Goal: Information Seeking & Learning: Learn about a topic

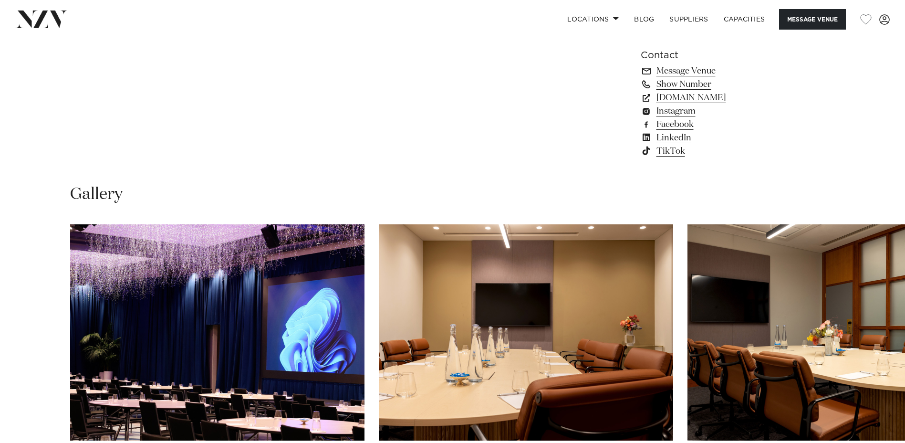
scroll to position [907, 0]
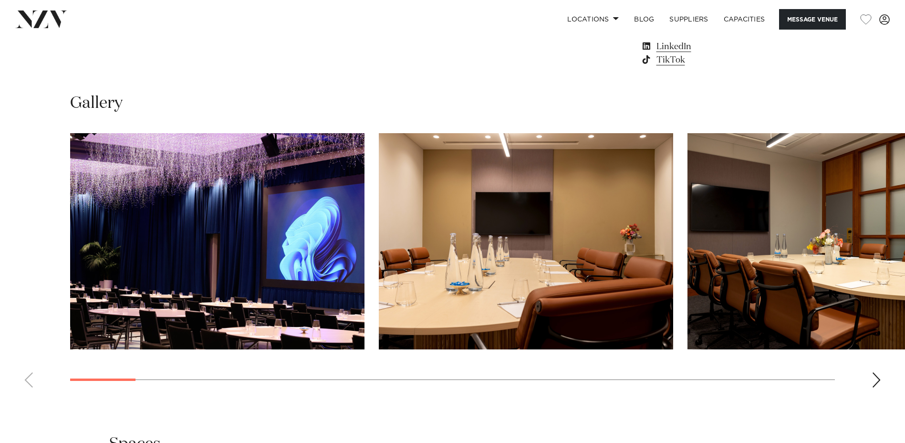
click at [880, 380] on div "Next slide" at bounding box center [877, 379] width 10 height 15
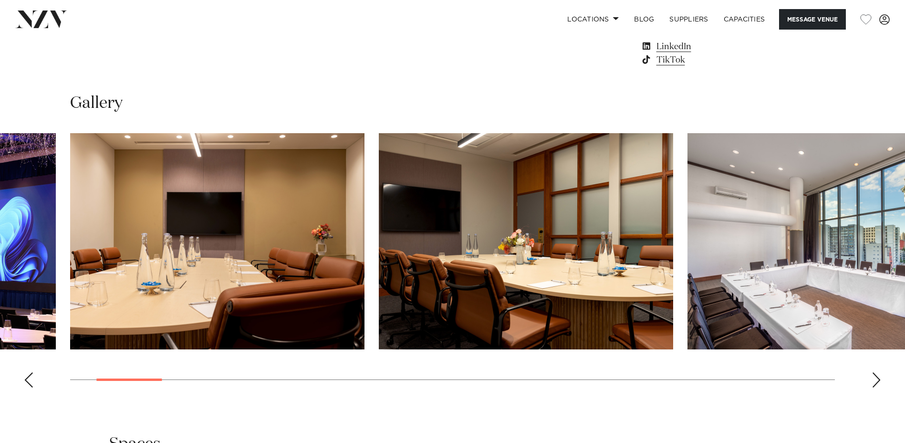
click at [880, 380] on div "Next slide" at bounding box center [877, 379] width 10 height 15
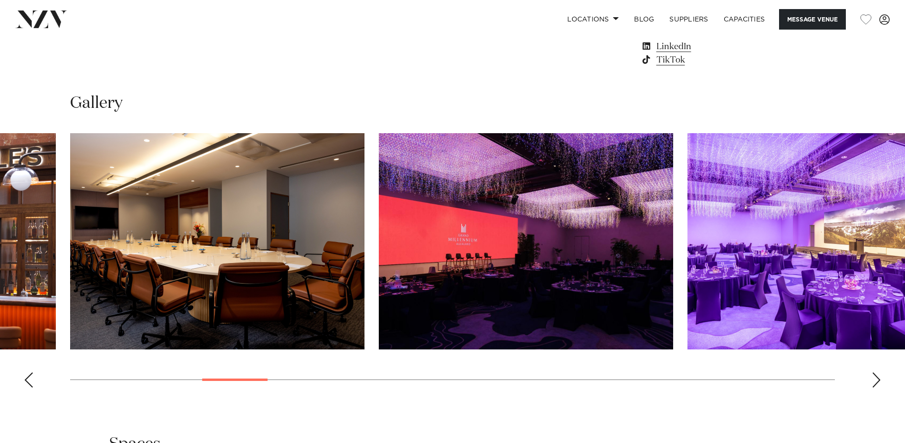
click at [252, 381] on swiper-container at bounding box center [452, 264] width 905 height 262
click at [878, 382] on div "Next slide" at bounding box center [877, 379] width 10 height 15
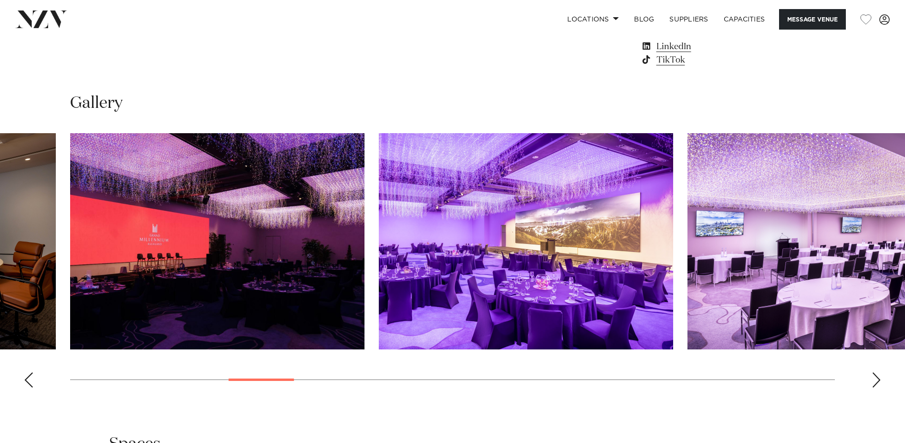
click at [878, 382] on div "Next slide" at bounding box center [877, 379] width 10 height 15
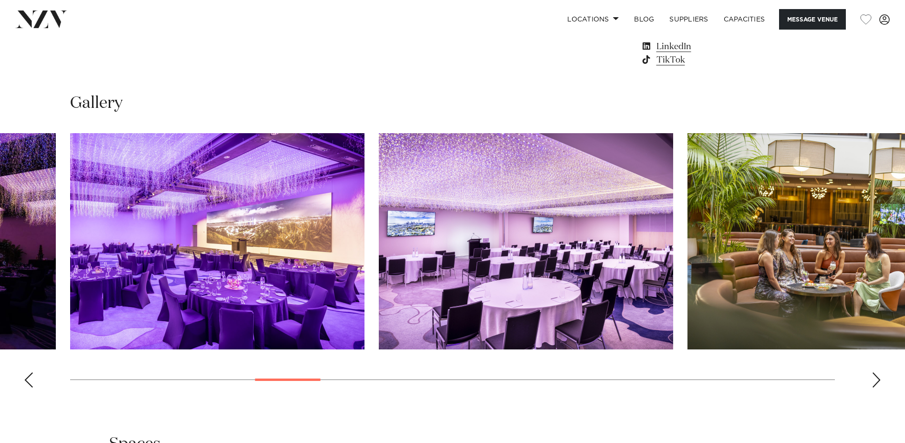
click at [878, 382] on div "Next slide" at bounding box center [877, 379] width 10 height 15
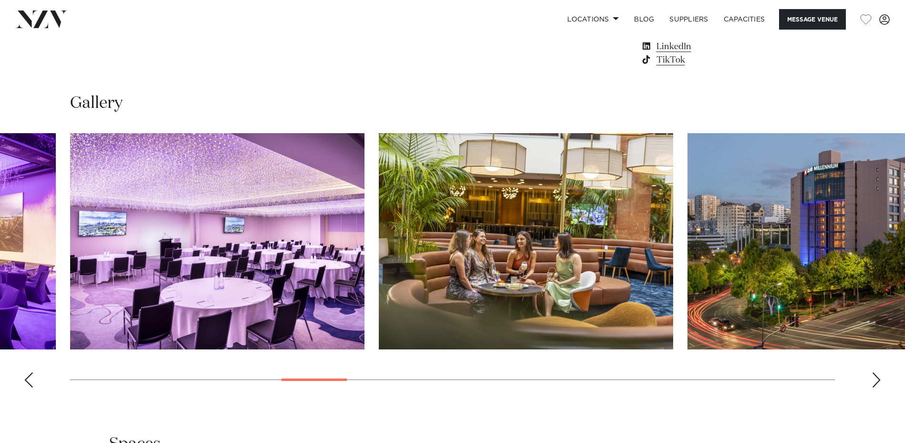
click at [880, 376] on div "Next slide" at bounding box center [877, 379] width 10 height 15
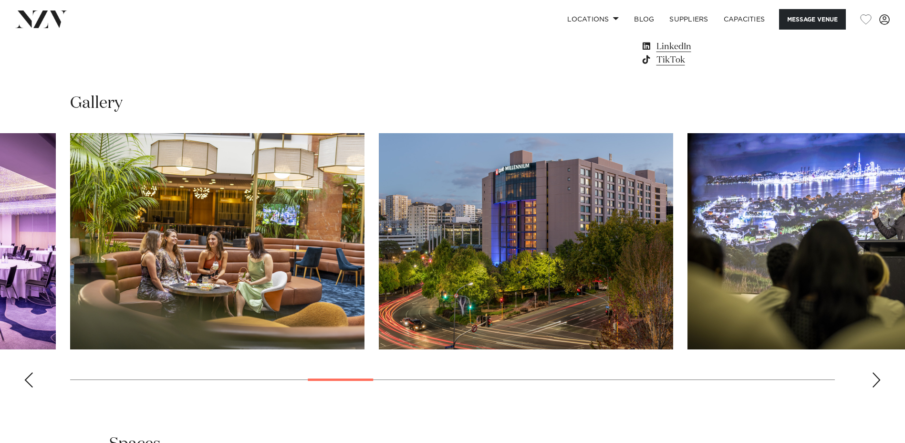
click at [880, 376] on div "Next slide" at bounding box center [877, 379] width 10 height 15
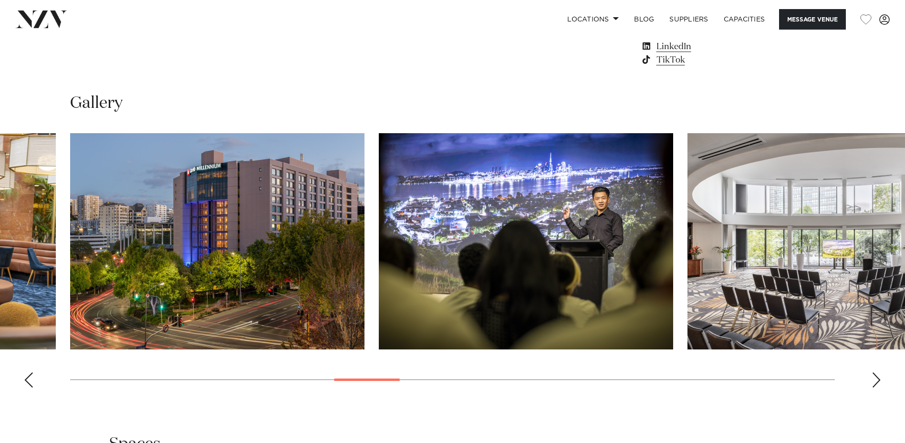
click at [880, 376] on div "Next slide" at bounding box center [877, 379] width 10 height 15
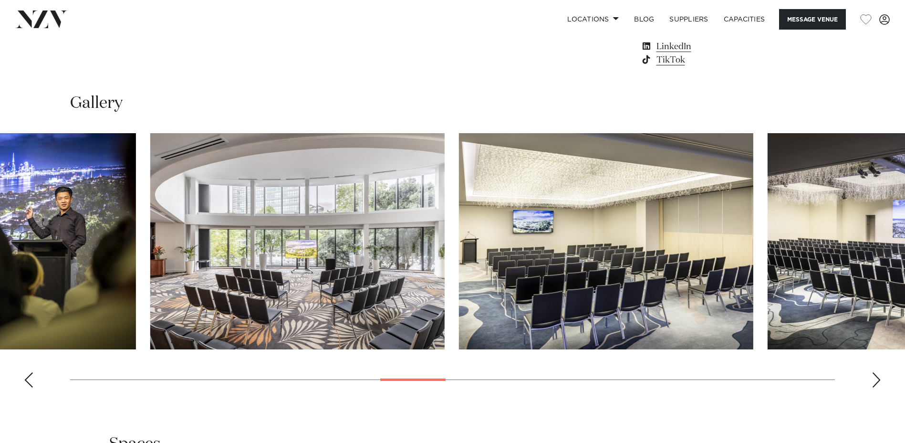
click at [418, 378] on div at bounding box center [412, 379] width 65 height 2
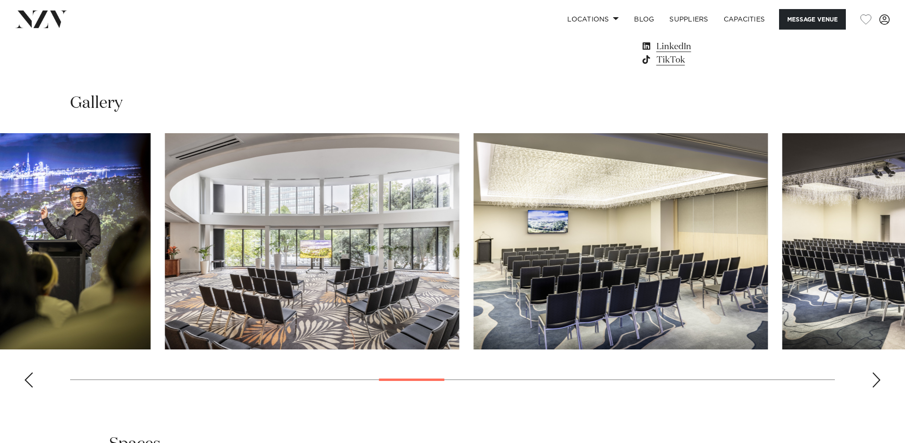
click at [410, 380] on div at bounding box center [411, 379] width 65 height 2
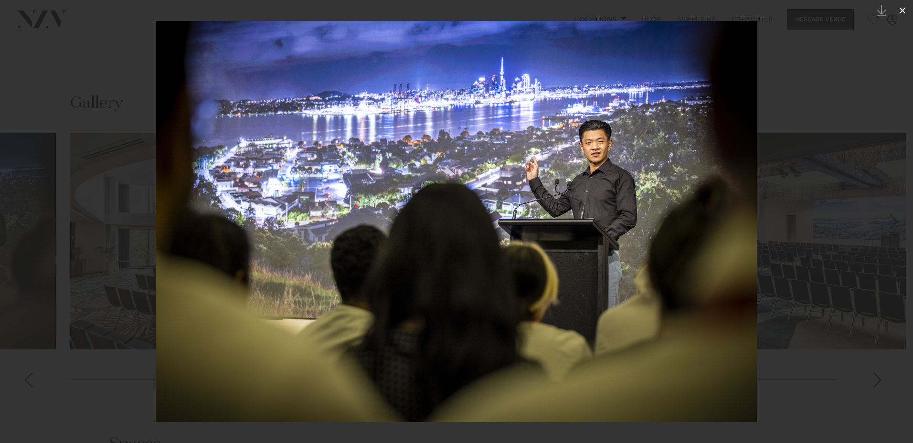
click at [899, 13] on icon at bounding box center [901, 10] width 11 height 11
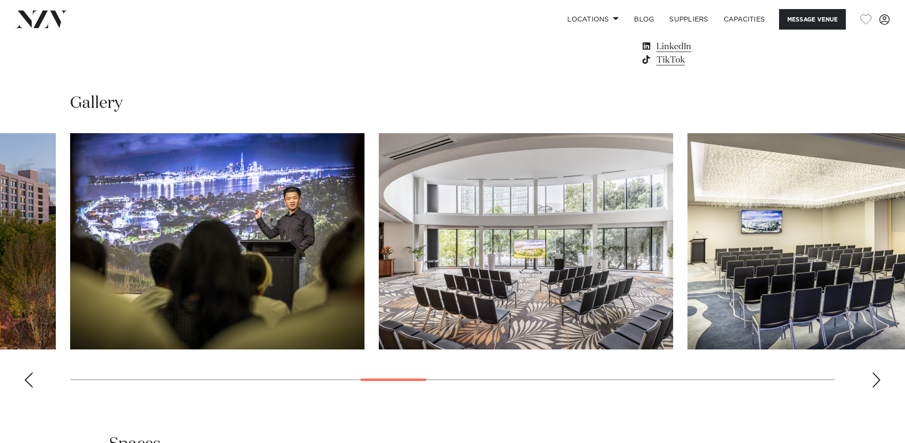
click at [876, 376] on div "Next slide" at bounding box center [877, 379] width 10 height 15
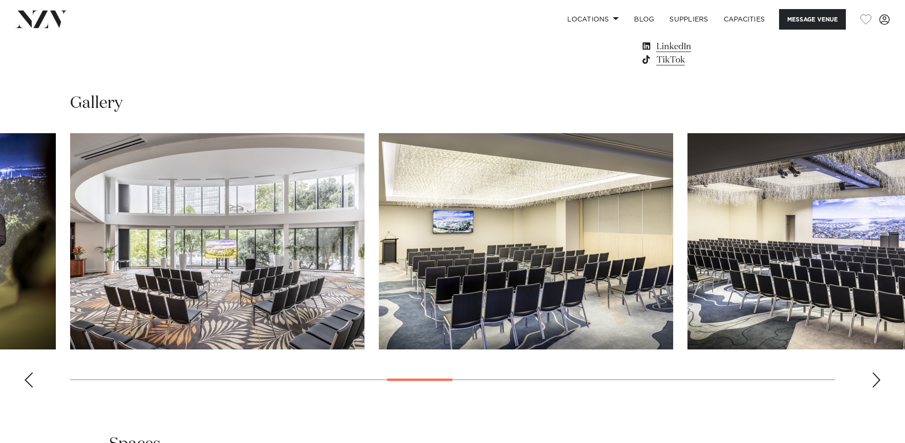
click at [876, 376] on div "Next slide" at bounding box center [877, 379] width 10 height 15
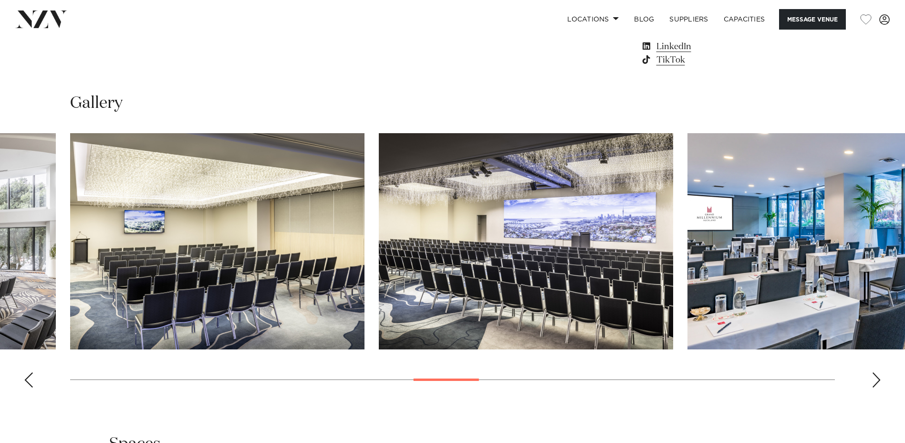
click at [876, 376] on div "Next slide" at bounding box center [877, 379] width 10 height 15
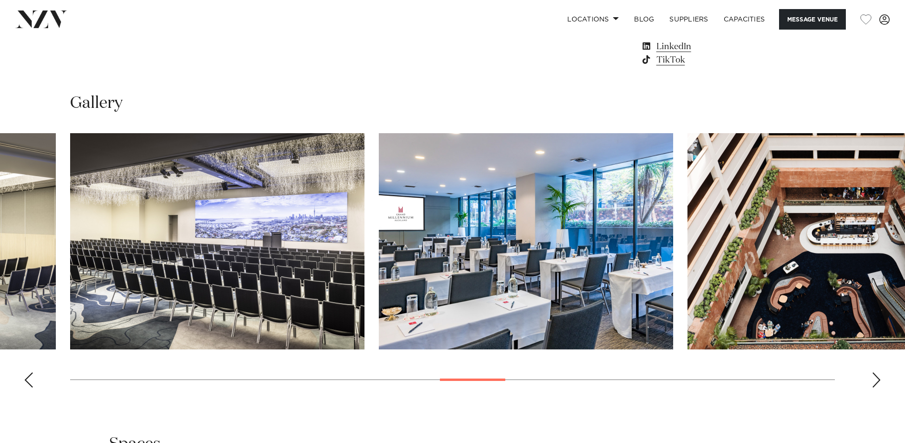
click at [876, 376] on div "Next slide" at bounding box center [877, 379] width 10 height 15
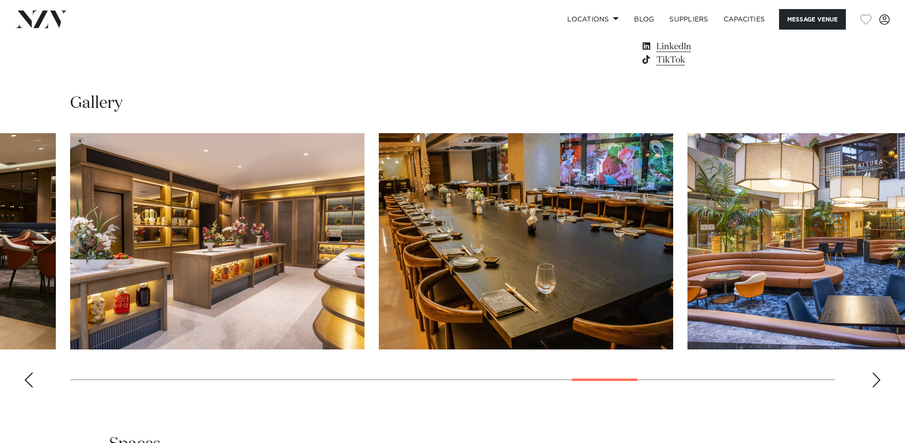
click at [632, 379] on div at bounding box center [604, 379] width 65 height 2
click at [882, 376] on swiper-container at bounding box center [452, 264] width 905 height 262
click at [882, 377] on swiper-container at bounding box center [452, 264] width 905 height 262
click at [875, 384] on div "Next slide" at bounding box center [877, 379] width 10 height 15
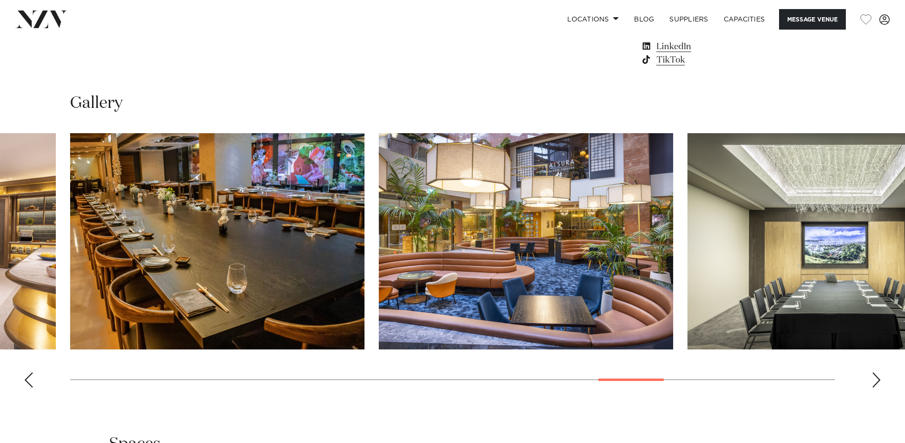
click at [875, 384] on div "Next slide" at bounding box center [877, 379] width 10 height 15
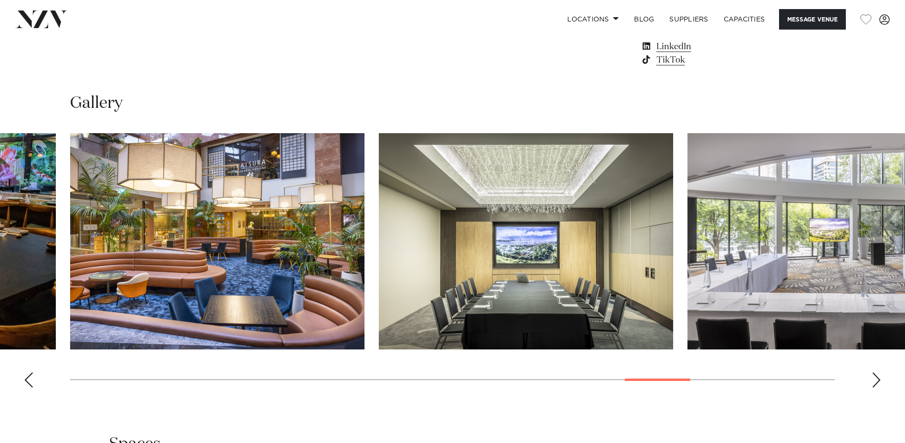
click at [875, 384] on div "Next slide" at bounding box center [877, 379] width 10 height 15
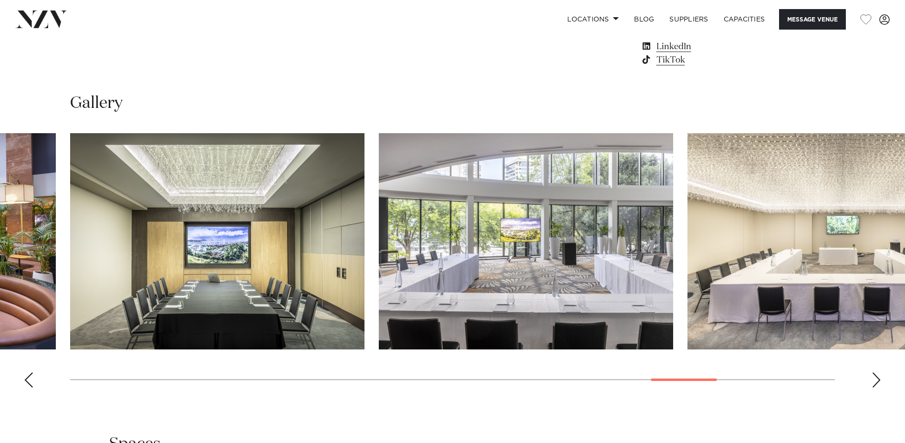
click at [875, 384] on div "Next slide" at bounding box center [877, 379] width 10 height 15
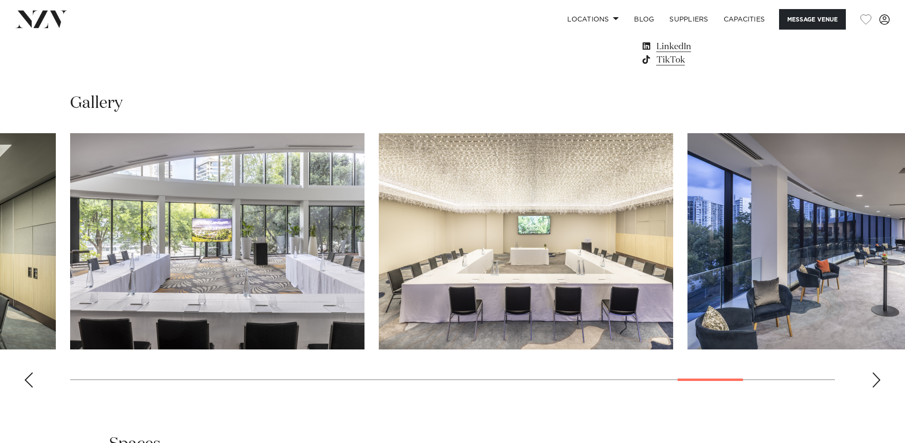
click at [875, 384] on div "Next slide" at bounding box center [877, 379] width 10 height 15
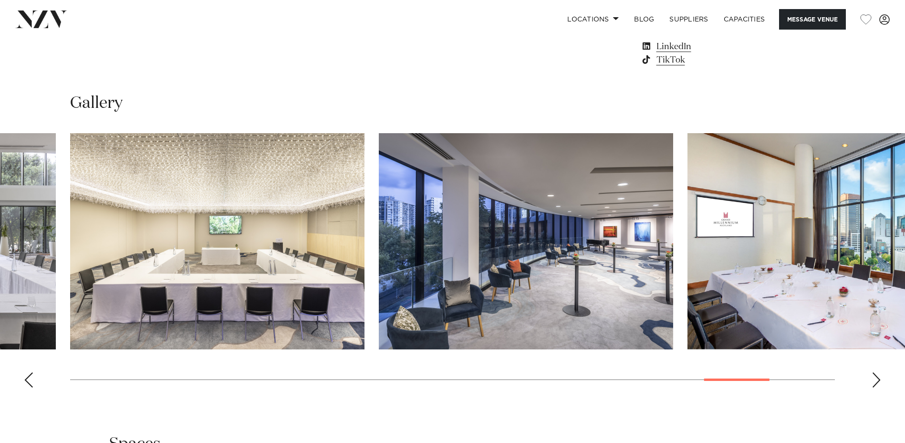
click at [875, 384] on div "Next slide" at bounding box center [877, 379] width 10 height 15
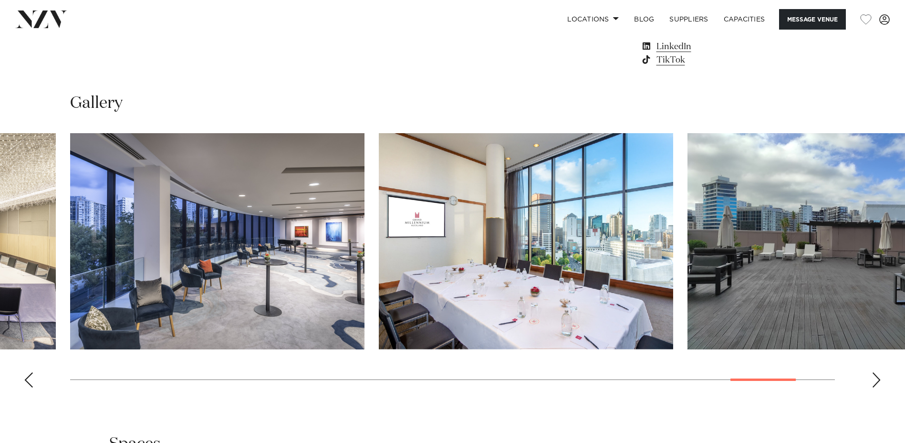
click at [875, 384] on div "Next slide" at bounding box center [877, 379] width 10 height 15
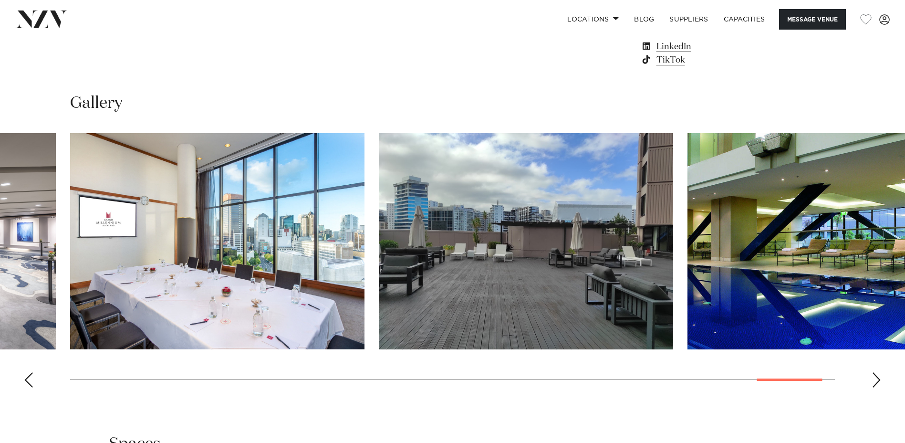
click at [875, 384] on div "Next slide" at bounding box center [877, 379] width 10 height 15
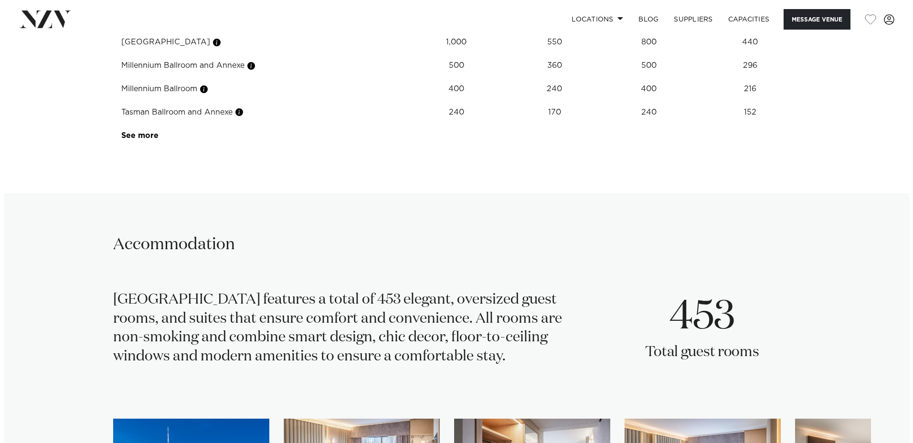
scroll to position [1575, 0]
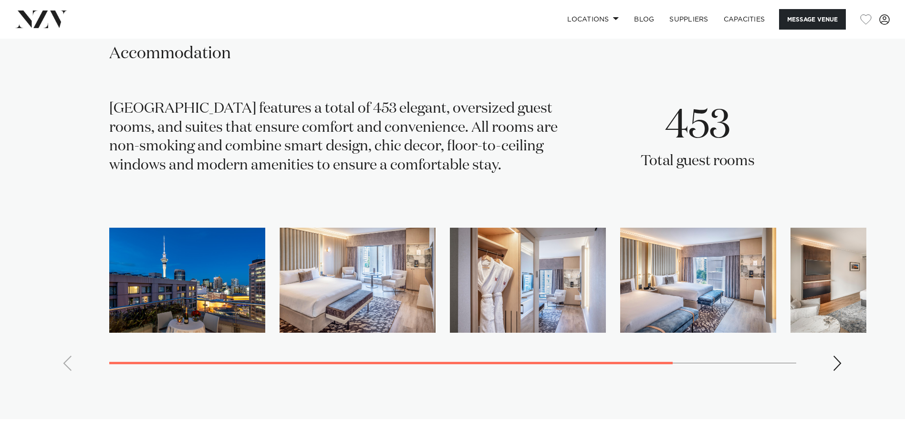
click at [363, 309] on img "2 / 5" at bounding box center [358, 280] width 156 height 105
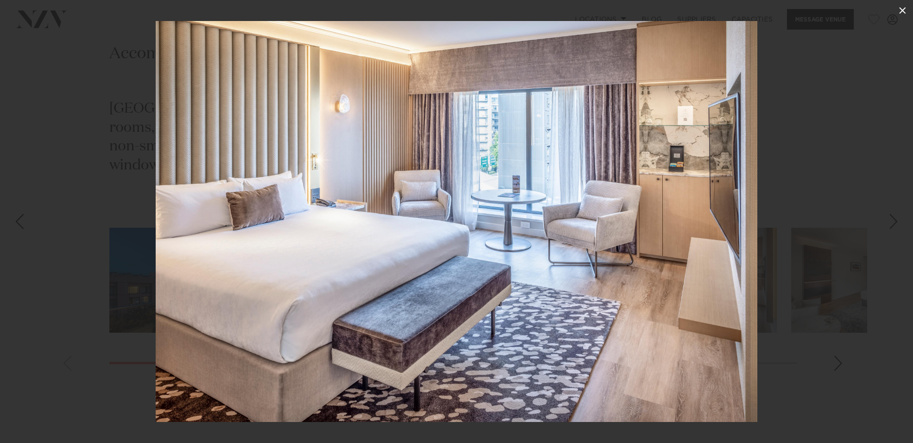
click at [902, 11] on icon at bounding box center [902, 10] width 7 height 7
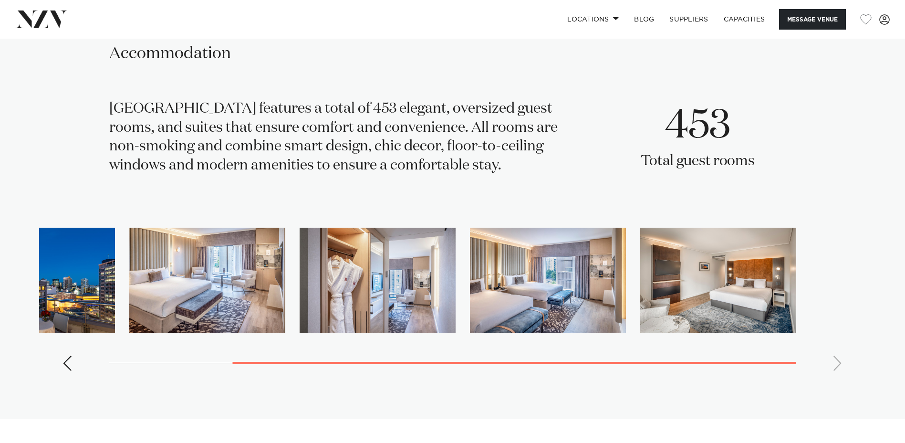
click at [557, 296] on img "4 / 5" at bounding box center [548, 280] width 156 height 105
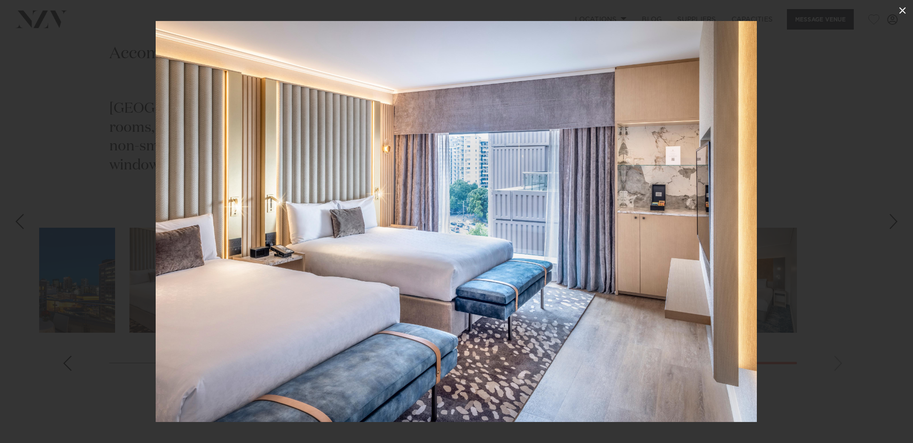
click at [901, 10] on icon at bounding box center [901, 10] width 11 height 11
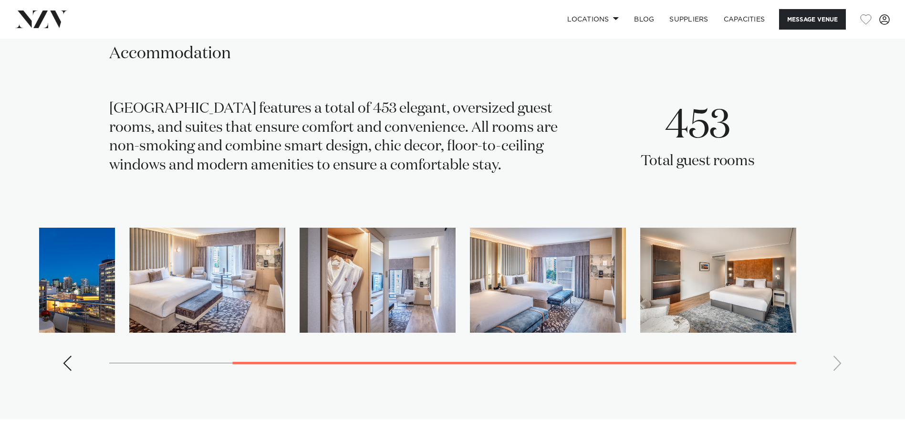
click at [830, 359] on swiper-container at bounding box center [453, 303] width 828 height 151
click at [709, 293] on img "5 / 5" at bounding box center [719, 280] width 156 height 105
